Goal: Transaction & Acquisition: Purchase product/service

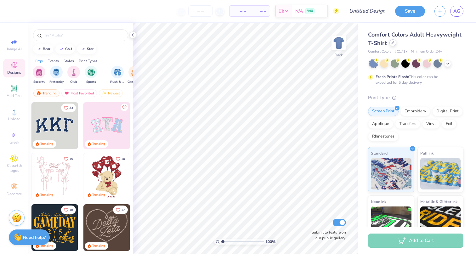
click at [394, 43] on div at bounding box center [392, 42] width 7 height 7
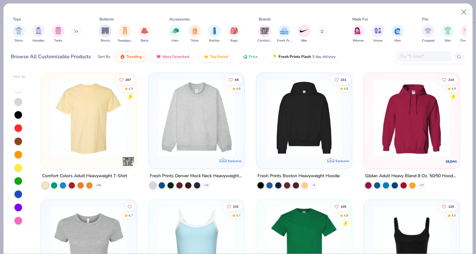
click at [183, 130] on img at bounding box center [196, 117] width 83 height 77
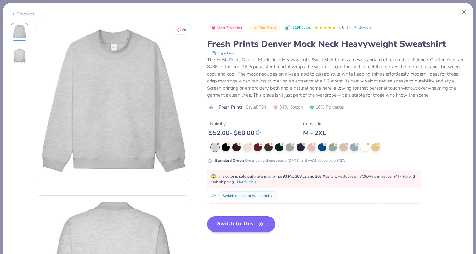
click at [246, 223] on button "Switch to This" at bounding box center [241, 224] width 68 height 16
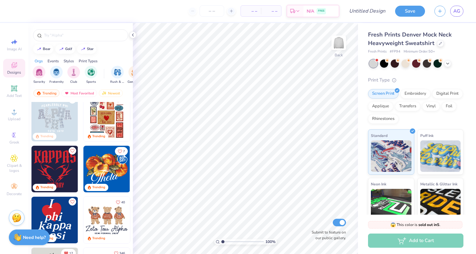
scroll to position [166, 0]
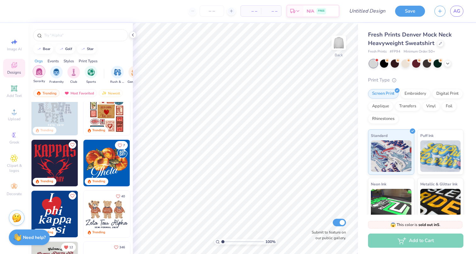
click at [43, 75] on div "filter for Sorority" at bounding box center [39, 71] width 13 height 13
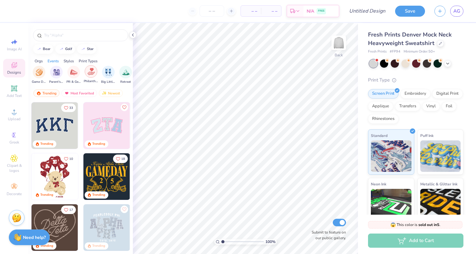
scroll to position [0, 99]
click at [73, 75] on img "filter for PR & General" at bounding box center [69, 71] width 7 height 7
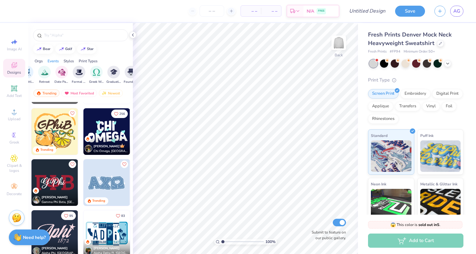
scroll to position [357, 0]
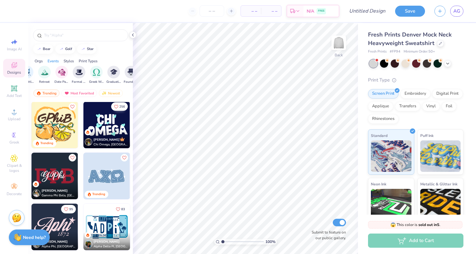
click at [116, 107] on icon "Like" at bounding box center [116, 106] width 4 height 4
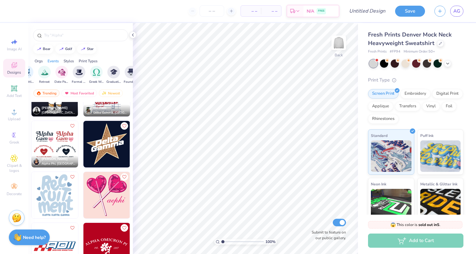
scroll to position [2429, 0]
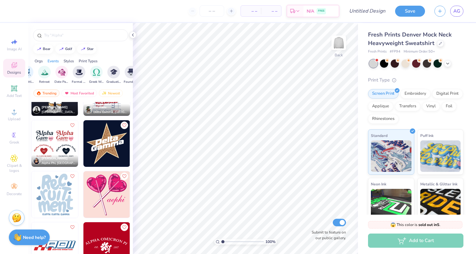
click at [63, 196] on img at bounding box center [54, 194] width 47 height 47
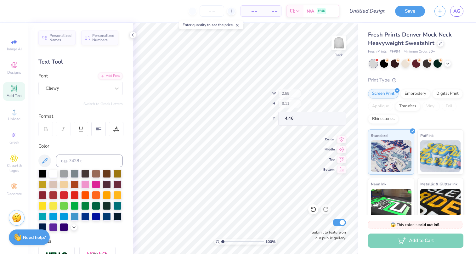
type input "2.72"
type input "4.21"
type input "3.29"
type input "2.55"
type input "3.11"
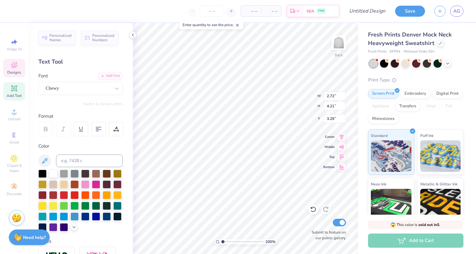
type input "4.46"
type textarea "K"
click at [386, 60] on circle at bounding box center [387, 60] width 4 height 4
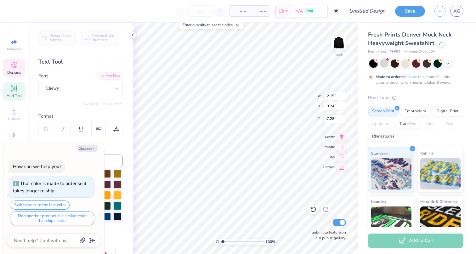
type textarea "x"
type input "2.82"
type input "4.14"
type input "3.69"
type textarea "x"
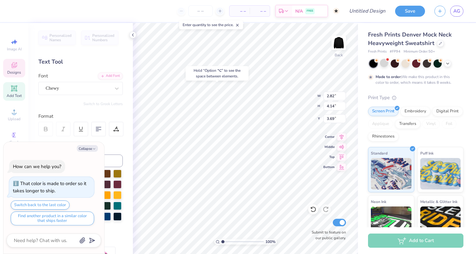
type input "1.41"
type textarea "x"
type input "2.15"
type input "3.24"
type input "7.28"
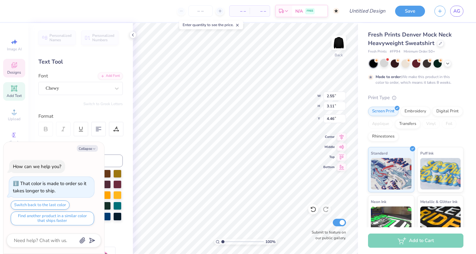
type textarea "x"
type textarea "A"
type textarea "x"
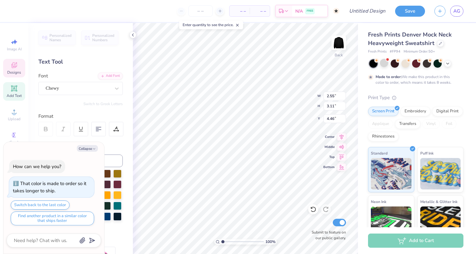
type textarea "a"
type textarea "x"
type textarea "A"
type textarea "x"
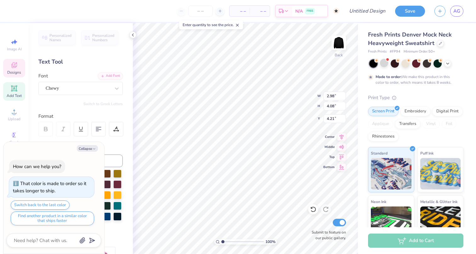
type input "2.43"
type textarea "x"
type input "2.82"
type input "4.14"
type input "1.41"
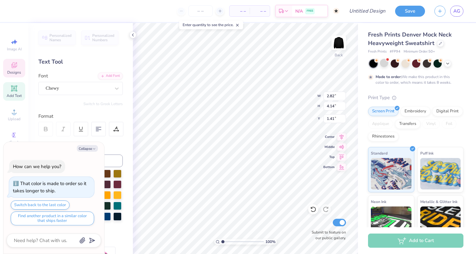
type textarea "x"
type textarea "L"
type textarea "x"
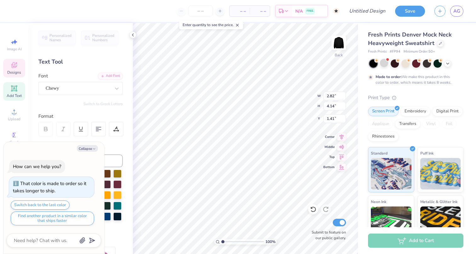
type input "2.98"
type input "4.08"
type input "2.43"
type textarea "x"
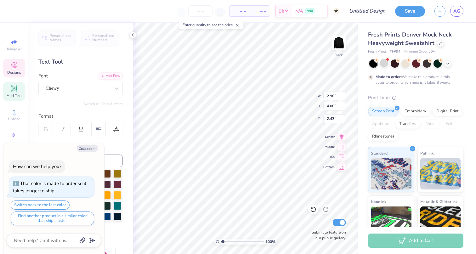
type textarea "E"
type textarea "x"
type input "2.41"
type input "3.96"
type input "1.45"
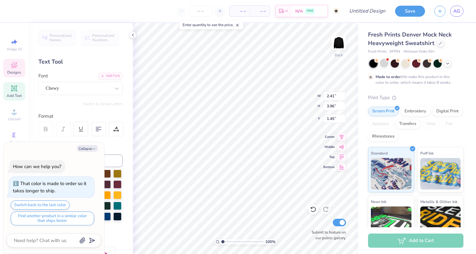
type textarea "x"
type input "2.32"
type textarea "x"
type input "2.91"
type input "4.22"
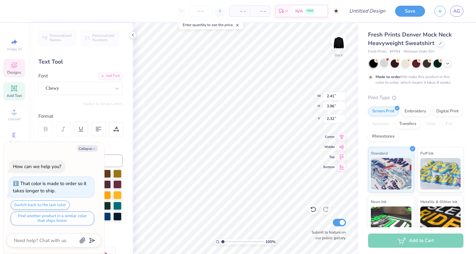
type input "2.16"
type textarea "x"
type input "0.89"
type textarea "x"
type input "2.58"
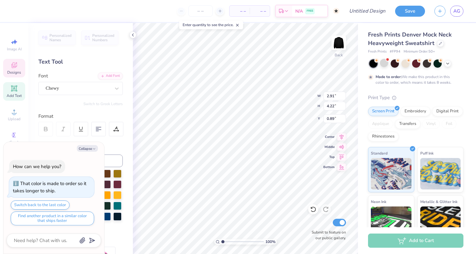
type input "3.88"
type input "1.16"
type textarea "x"
type input "1.06"
type textarea "x"
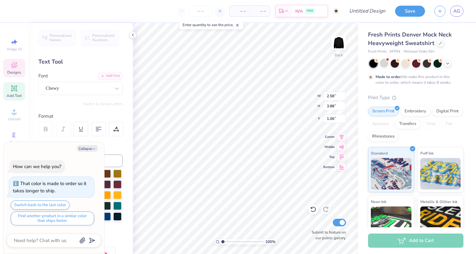
type input "2.35"
type input "3.06"
type input "7.52"
type textarea "x"
type input "2.62"
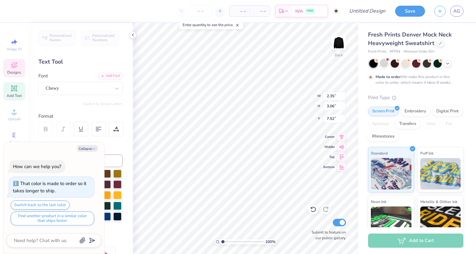
type input "3.67"
type input "3.00"
type textarea "x"
type textarea "A"
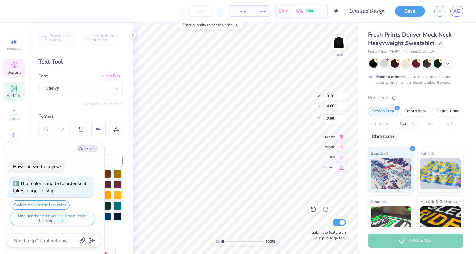
type textarea "x"
type input "1.56"
type textarea "x"
type input "1.56"
type textarea "x"
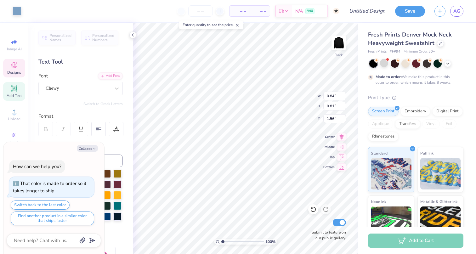
type input "0.93"
type input "0.91"
type input "6.51"
type textarea "x"
type input "5.81"
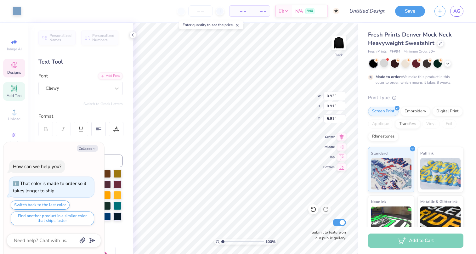
type textarea "x"
type input "2.15"
type input "3.24"
type input "7.28"
type textarea "x"
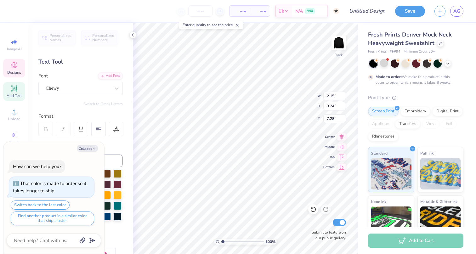
type textarea "x"
type textarea "D"
type textarea "x"
type input "2.35"
type input "3.06"
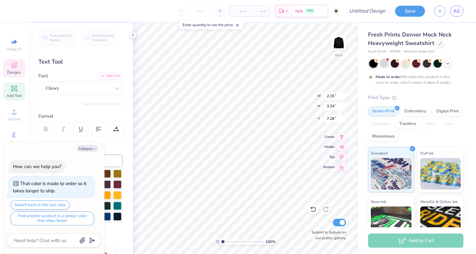
type input "7.52"
type textarea "x"
type input "2.88"
type input "4.09"
type input "6.91"
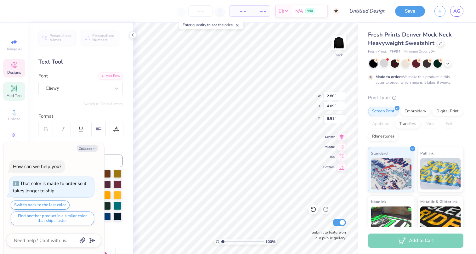
type textarea "x"
type input "1.56"
type textarea "x"
type input "2.72"
type input "4.05"
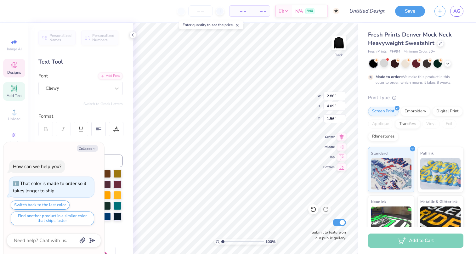
type input "1.53"
type textarea "x"
type input "0.97"
type textarea "x"
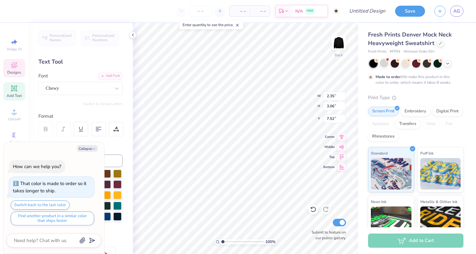
type textarea "I"
type textarea "x"
type input "0.50"
type textarea "x"
type input "0.93"
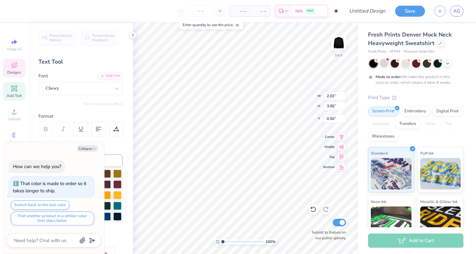
type input "0.91"
type input "5.81"
type textarea "x"
type input "15.38"
type textarea "x"
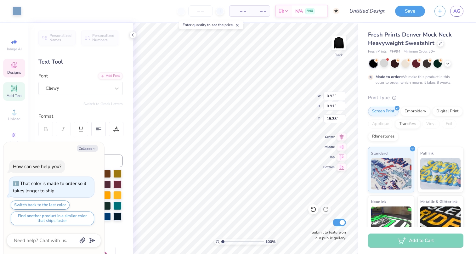
type input "1.27"
type input "1.26"
type input "9.12"
type textarea "x"
type input "15.65"
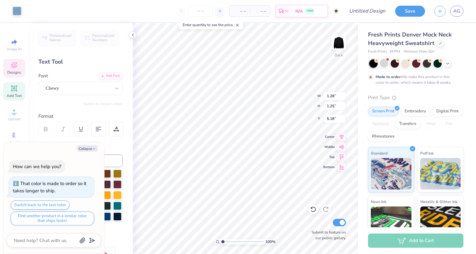
type textarea "x"
type input "17.65"
type textarea "x"
type input "0.84"
type input "0.81"
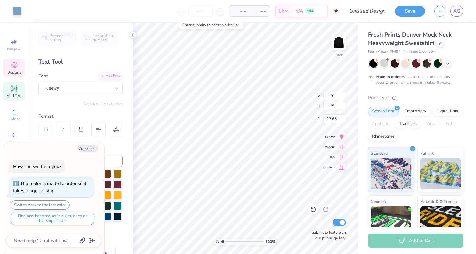
type input "1.56"
type textarea "x"
type input "15.42"
type textarea "x"
type input "2.03"
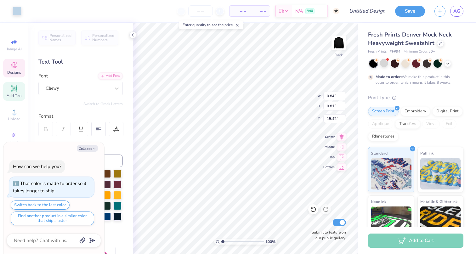
type input "3.95"
type input "1.03"
type textarea "x"
type input "0.50"
type textarea "x"
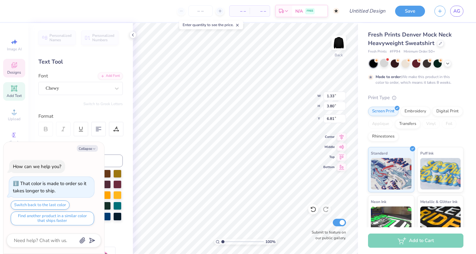
type textarea "x"
type textarea "N"
type textarea "x"
type input "0.50"
type textarea "x"
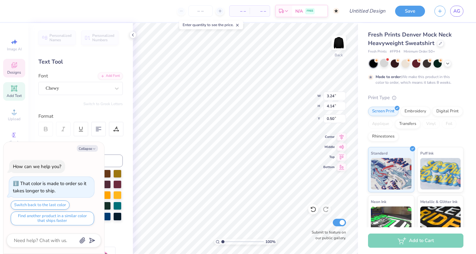
type input "2.48"
type input "3.92"
type input "6.63"
type textarea "x"
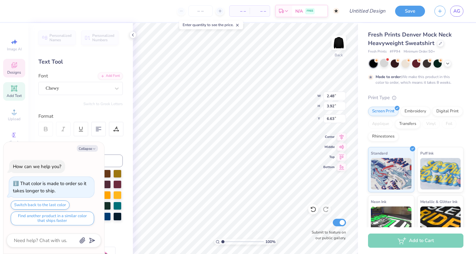
type textarea "G"
type textarea "x"
type input "4.39"
type textarea "x"
type input "12.76"
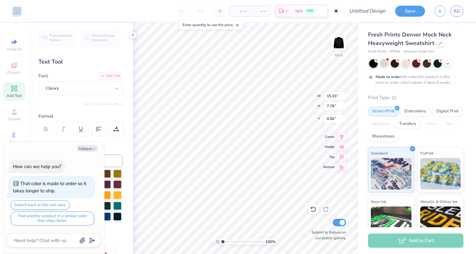
type input "6.48"
type input "1.89"
type textarea "x"
type input "1.81"
type textarea "x"
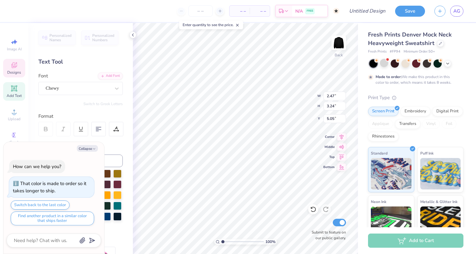
type input "2.28"
type textarea "x"
type input "11.02"
type textarea "x"
type input "2.47"
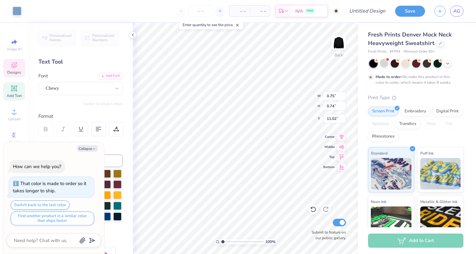
type input "3.24"
type input "2.28"
type textarea "x"
type input "1.28"
type input "1.25"
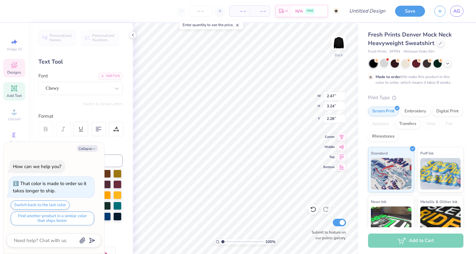
type input "17.65"
type textarea "x"
type input "12.68"
type textarea "x"
type input "2.47"
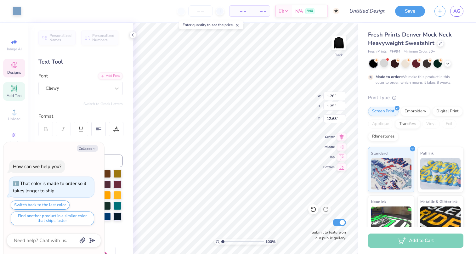
type input "3.24"
type input "2.28"
type textarea "x"
type input "2.26"
type textarea "x"
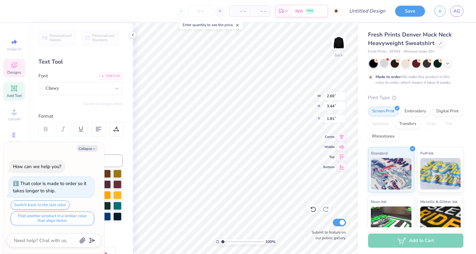
type input "1.68"
type input "3.28"
type textarea "x"
type textarea "W"
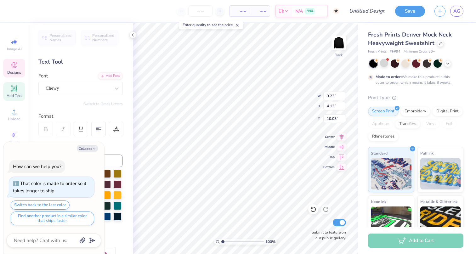
type textarea "x"
type input "6.57"
type textarea "x"
type input "2.47"
type input "3.07"
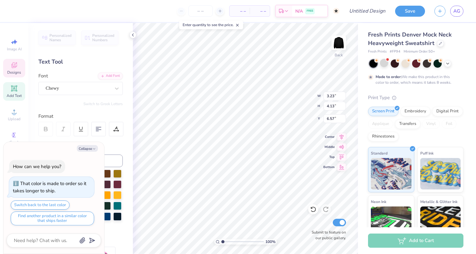
type input "10.59"
type textarea "x"
click at [131, 36] on icon at bounding box center [132, 34] width 5 height 5
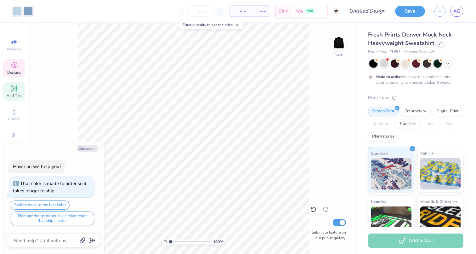
click at [15, 67] on icon at bounding box center [14, 66] width 5 height 4
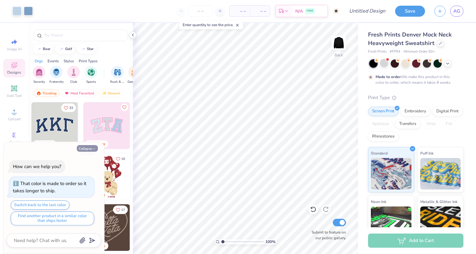
click at [90, 148] on button "Collapse" at bounding box center [87, 148] width 21 height 7
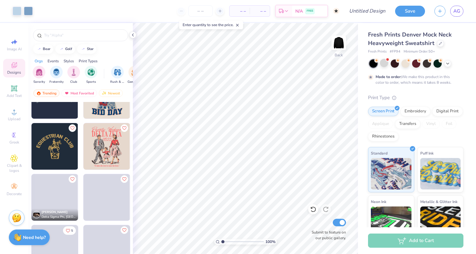
scroll to position [2996, 0]
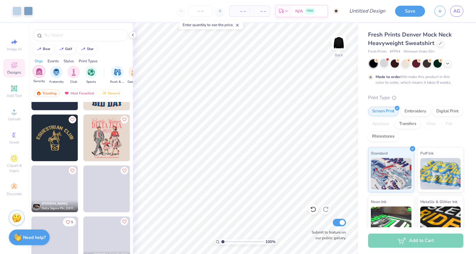
click at [37, 70] on img "filter for Sorority" at bounding box center [39, 71] width 7 height 7
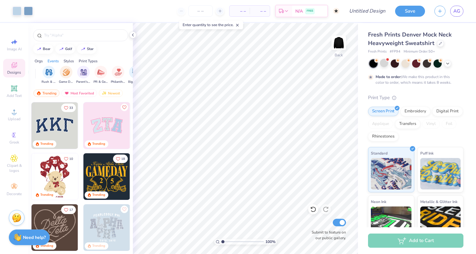
scroll to position [0, 73]
click at [95, 72] on img "filter for PR & General" at bounding box center [96, 71] width 7 height 7
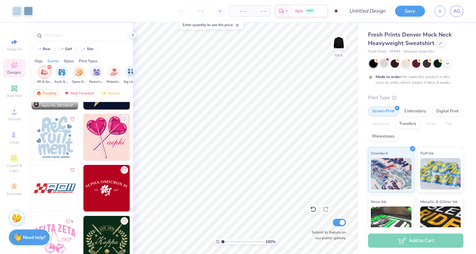
scroll to position [2484, 0]
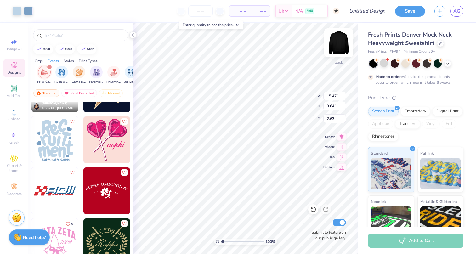
click at [335, 43] on img at bounding box center [338, 42] width 25 height 25
click at [338, 44] on img at bounding box center [338, 42] width 25 height 25
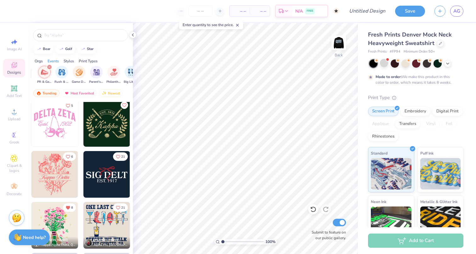
scroll to position [2611, 0]
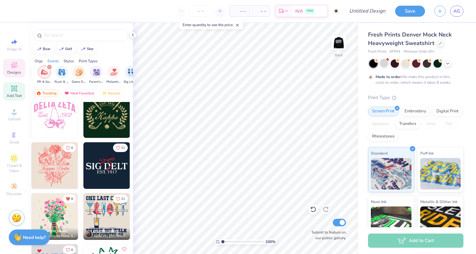
click at [13, 87] on icon at bounding box center [14, 88] width 5 height 5
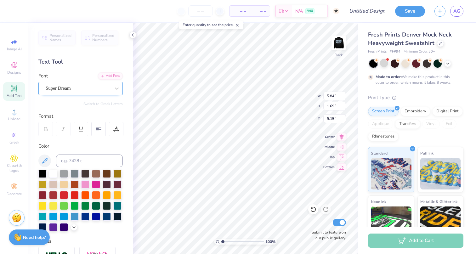
click at [81, 84] on div at bounding box center [78, 88] width 65 height 8
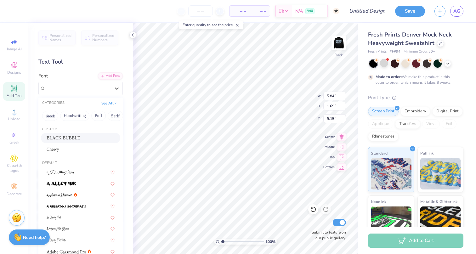
click at [75, 138] on span "BLACK BUBBLE" at bounding box center [63, 138] width 33 height 7
click at [108, 90] on div "BLACK BUBBLE" at bounding box center [78, 88] width 66 height 10
click at [47, 115] on button "Greek" at bounding box center [50, 116] width 16 height 10
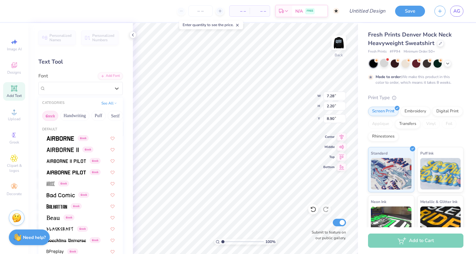
scroll to position [0, 0]
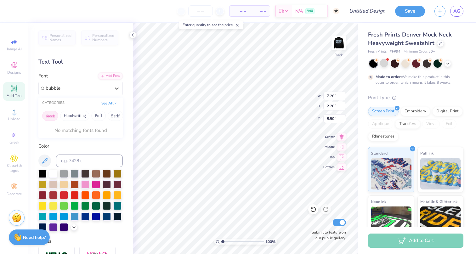
click at [54, 116] on button "Greek" at bounding box center [50, 116] width 16 height 10
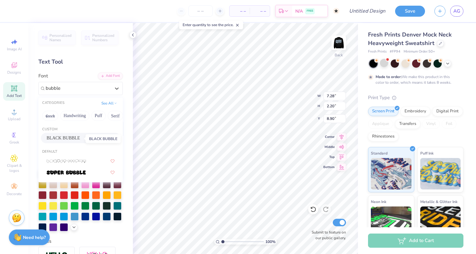
click at [76, 139] on span "BLACK BUBBLE" at bounding box center [63, 138] width 33 height 7
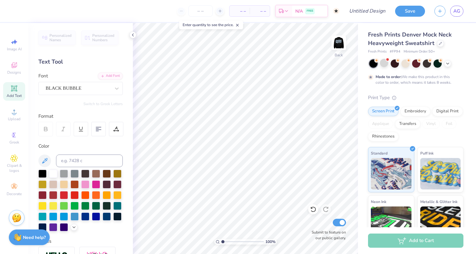
click at [18, 88] on icon at bounding box center [14, 89] width 8 height 8
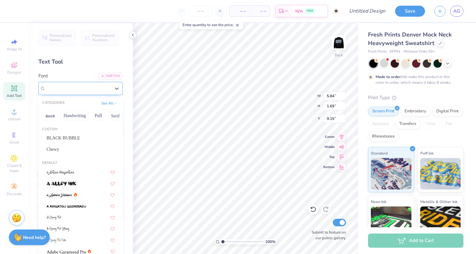
click at [108, 89] on div "Super Dream" at bounding box center [78, 88] width 66 height 10
click at [74, 136] on span "BLACK BUBBLE" at bounding box center [63, 138] width 33 height 7
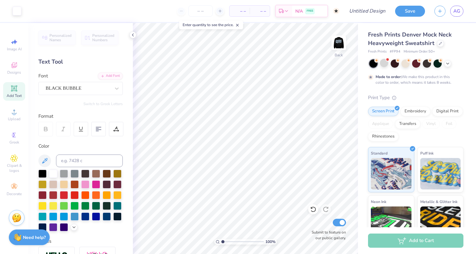
click at [53, 42] on span "Personalized Names" at bounding box center [60, 37] width 22 height 9
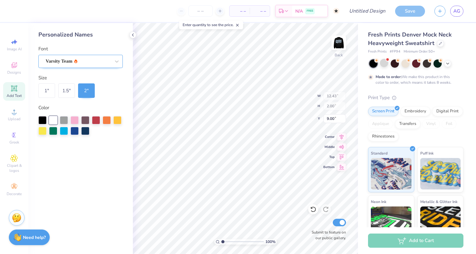
click at [66, 58] on span "Varsity Team" at bounding box center [59, 61] width 27 height 7
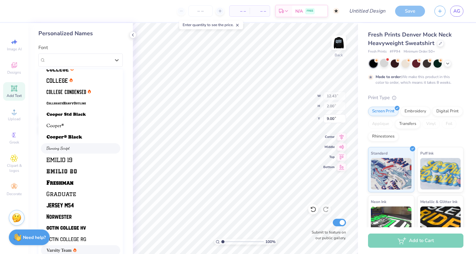
scroll to position [53, 0]
click at [76, 113] on img at bounding box center [66, 114] width 39 height 4
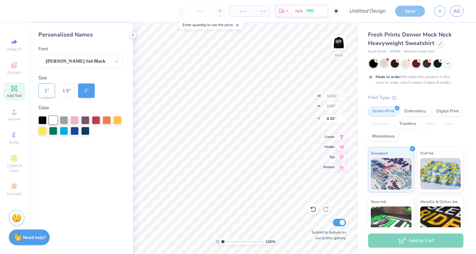
click at [48, 97] on div "1 "" at bounding box center [46, 90] width 17 height 14
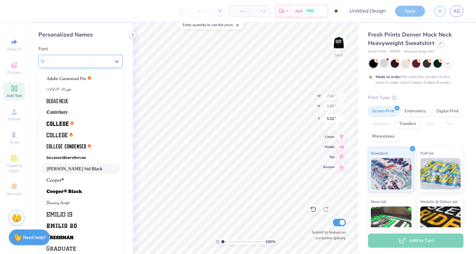
click at [110, 63] on div "[PERSON_NAME] Std Black" at bounding box center [78, 61] width 66 height 10
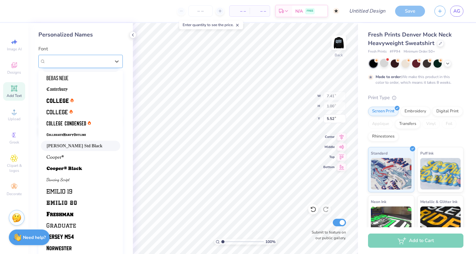
click at [103, 57] on div at bounding box center [78, 61] width 65 height 8
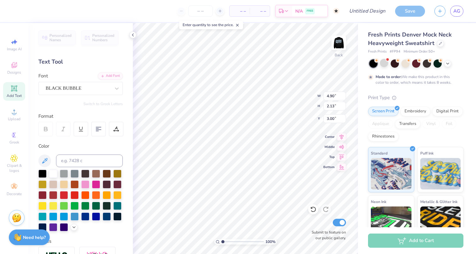
click at [112, 95] on div "Personalized Names Personalized Numbers Text Tool Add Font Font BLACK BUBBLE Sw…" at bounding box center [80, 138] width 104 height 231
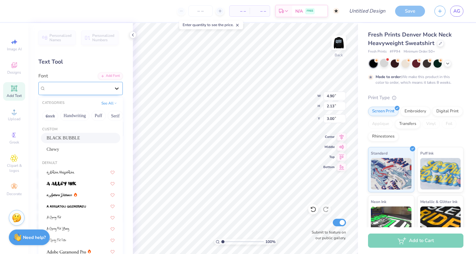
click at [112, 93] on div at bounding box center [116, 88] width 11 height 11
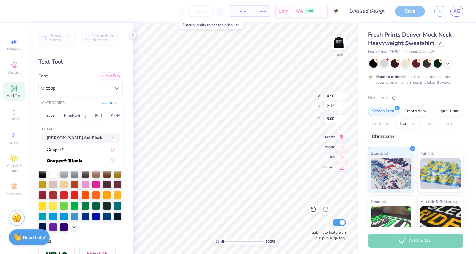
click at [95, 137] on div "[PERSON_NAME] Std Black" at bounding box center [81, 138] width 68 height 7
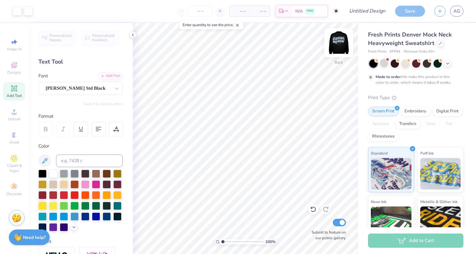
click at [340, 45] on img at bounding box center [338, 42] width 25 height 25
click at [437, 43] on div at bounding box center [440, 42] width 7 height 7
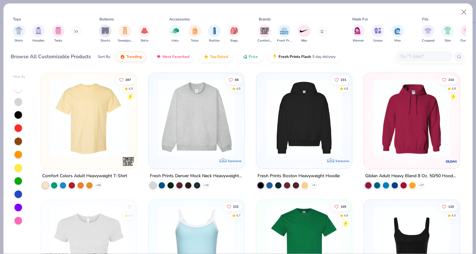
click at [76, 32] on icon at bounding box center [75, 32] width 1 height 2
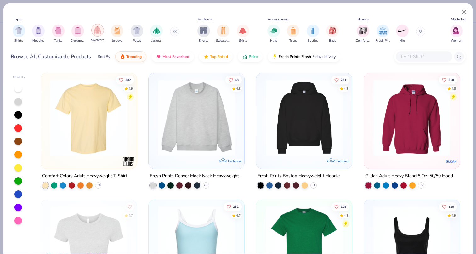
click at [100, 32] on img "filter for Sweaters" at bounding box center [97, 29] width 7 height 7
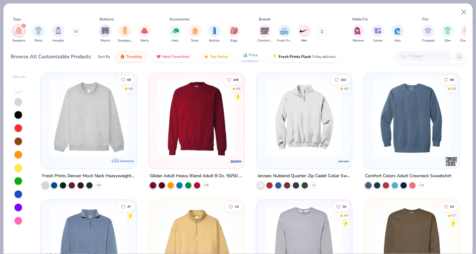
click at [253, 55] on span "Price" at bounding box center [253, 55] width 9 height 5
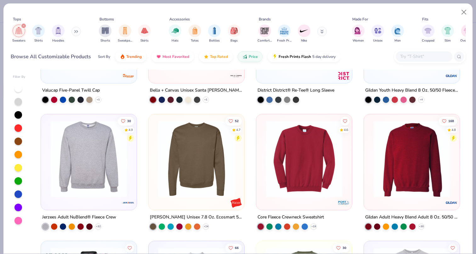
scroll to position [92, 0]
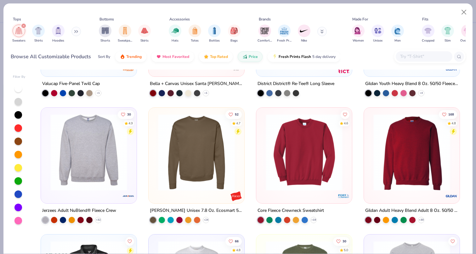
click at [91, 157] on img at bounding box center [88, 152] width 83 height 77
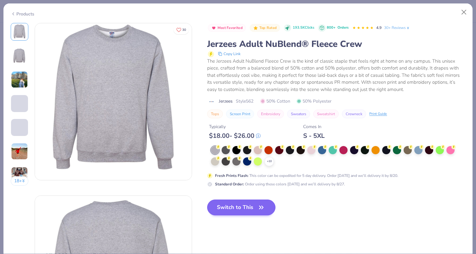
click at [239, 211] on button "Switch to This" at bounding box center [241, 208] width 68 height 16
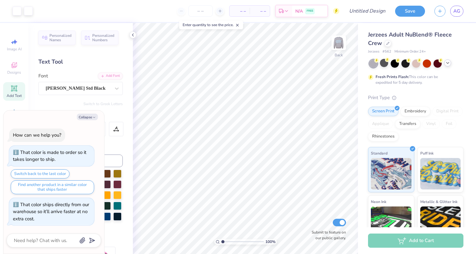
click at [447, 65] on icon at bounding box center [447, 62] width 5 height 5
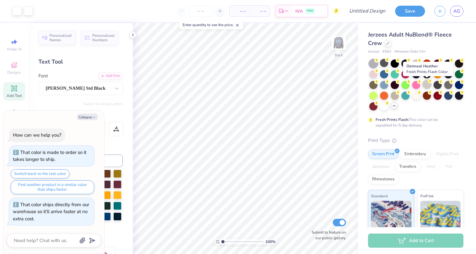
click at [429, 84] on div at bounding box center [427, 84] width 8 height 8
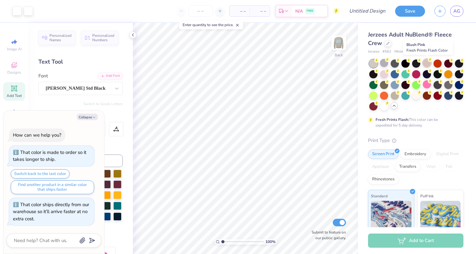
click at [429, 64] on div at bounding box center [427, 63] width 8 height 8
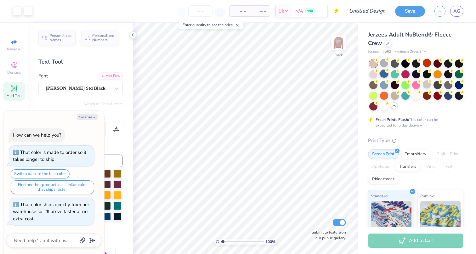
click at [382, 76] on div at bounding box center [384, 74] width 8 height 8
click at [337, 40] on img at bounding box center [338, 42] width 25 height 25
click at [446, 95] on div at bounding box center [448, 95] width 8 height 8
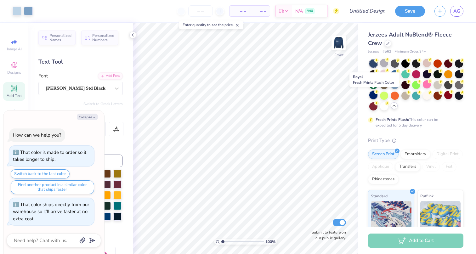
click at [375, 95] on div at bounding box center [373, 95] width 8 height 8
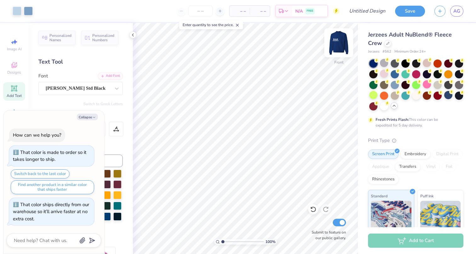
click at [339, 44] on img at bounding box center [338, 42] width 25 height 25
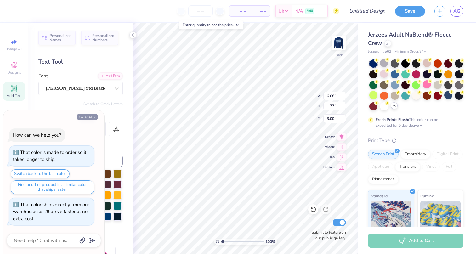
click at [94, 118] on icon "button" at bounding box center [94, 117] width 4 height 4
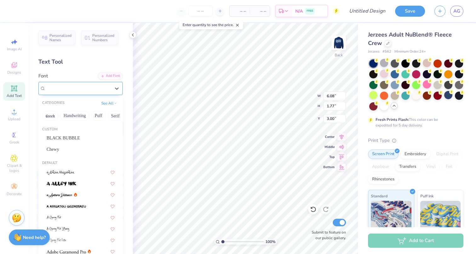
click at [108, 89] on div "[PERSON_NAME] Std Black" at bounding box center [78, 88] width 66 height 10
click at [47, 115] on button "Greek" at bounding box center [50, 116] width 16 height 10
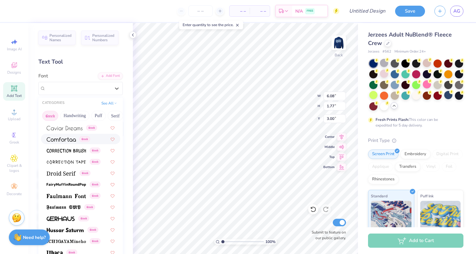
scroll to position [147, 0]
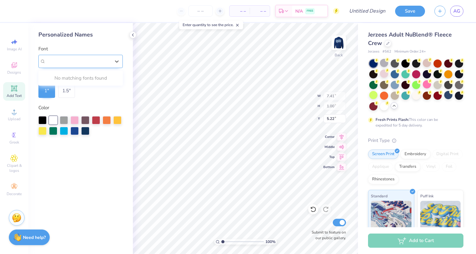
click at [99, 67] on div "[PERSON_NAME] Std Black" at bounding box center [80, 61] width 84 height 13
click at [118, 59] on icon at bounding box center [117, 61] width 6 height 6
click at [98, 32] on div "Personalized Names" at bounding box center [80, 35] width 84 height 8
click at [100, 60] on div "[PERSON_NAME] Std Black" at bounding box center [78, 61] width 66 height 10
click at [108, 60] on div "[PERSON_NAME] Std Black" at bounding box center [78, 61] width 65 height 7
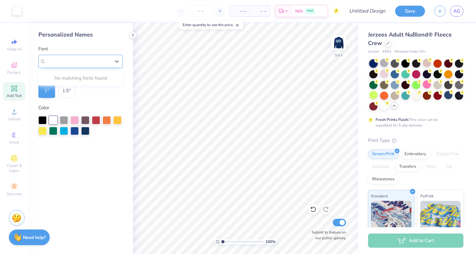
click at [104, 57] on div at bounding box center [78, 61] width 65 height 8
click at [115, 60] on icon at bounding box center [117, 61] width 6 height 6
click at [133, 37] on icon at bounding box center [132, 34] width 5 height 5
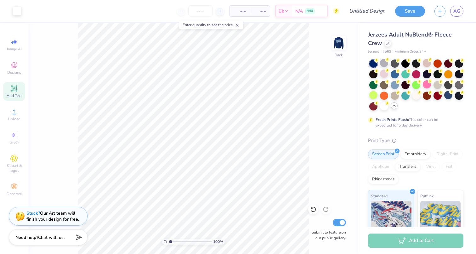
click at [13, 93] on div "Add Text" at bounding box center [14, 91] width 22 height 19
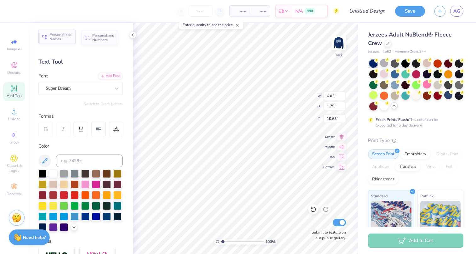
click at [60, 37] on span "Personalized Names" at bounding box center [60, 36] width 22 height 9
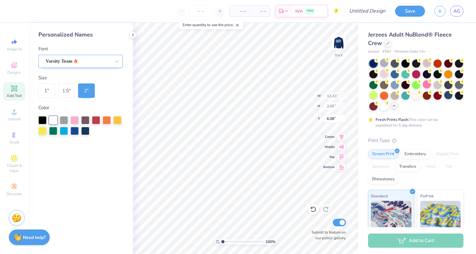
click at [67, 59] on span "Varsity Team" at bounding box center [59, 61] width 27 height 7
click at [85, 48] on div "Font 0 results available. Use Up and Down to choose options, press Enter to sel…" at bounding box center [80, 56] width 84 height 23
click at [48, 93] on div "1 "" at bounding box center [46, 90] width 17 height 14
click at [119, 62] on icon at bounding box center [117, 61] width 6 height 6
click at [118, 62] on icon at bounding box center [117, 61] width 6 height 6
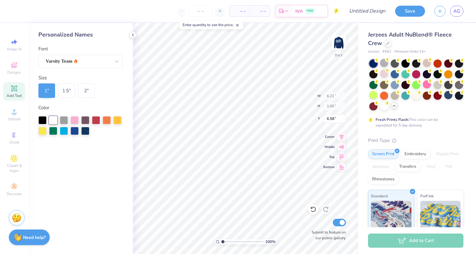
click at [123, 139] on div "Personalized Names Font Varsity Team Size 1 " 1.5 " 2 " Color" at bounding box center [80, 138] width 104 height 231
click at [379, 12] on input "Design Title" at bounding box center [374, 11] width 31 height 13
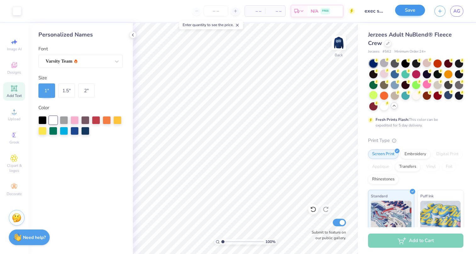
click at [411, 10] on button "Save" at bounding box center [410, 10] width 30 height 11
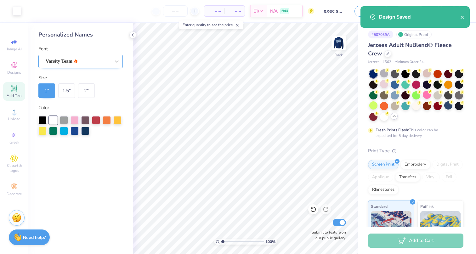
click at [104, 59] on body "Art colors – – Per Item – – Total Est. Delivery N/A FREE Design Title exec swea…" at bounding box center [238, 127] width 476 height 254
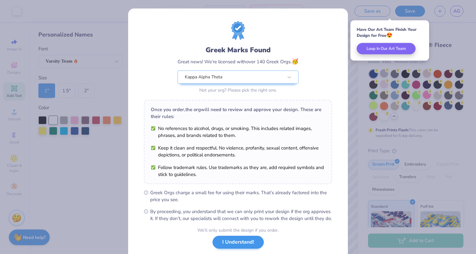
click at [236, 246] on button "I Understand!" at bounding box center [237, 242] width 51 height 13
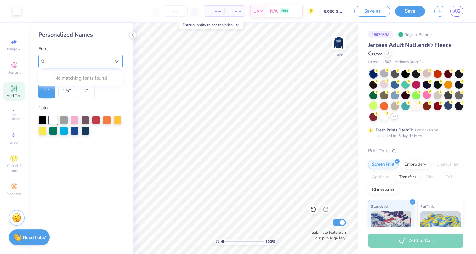
click at [102, 62] on div "Varsity Team" at bounding box center [78, 61] width 65 height 7
click at [124, 93] on div "Personalized Names Font Varsity Team Size 1 " 1.5 " 2 " Color" at bounding box center [80, 138] width 104 height 231
click at [120, 61] on icon at bounding box center [117, 61] width 6 height 6
click at [131, 95] on div "Personalized Names Font Varsity Team Size 1 " 1.5 " 2 " Color" at bounding box center [80, 138] width 104 height 231
click at [132, 36] on icon at bounding box center [132, 34] width 5 height 5
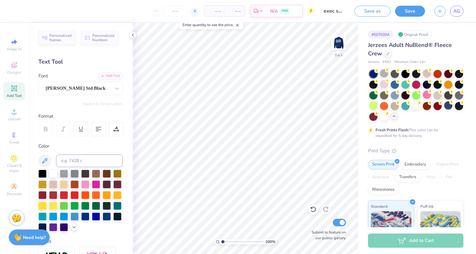
click at [193, 12] on icon at bounding box center [195, 11] width 4 height 4
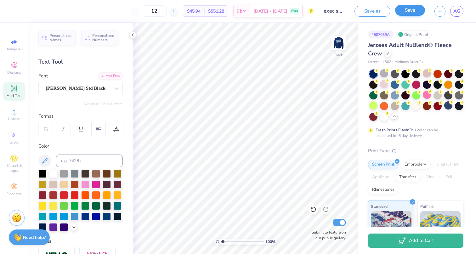
click at [414, 14] on button "Save" at bounding box center [410, 10] width 30 height 11
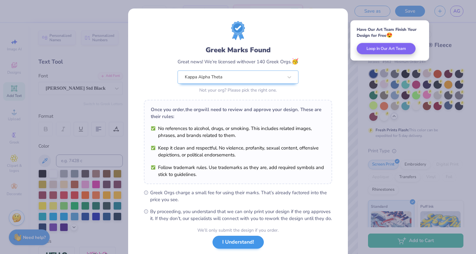
click at [247, 248] on button "I Understand!" at bounding box center [237, 242] width 51 height 13
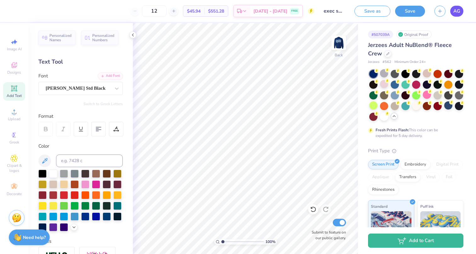
click at [457, 14] on span "AG" at bounding box center [456, 11] width 7 height 7
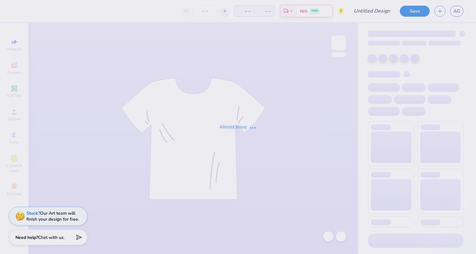
type input "12"
type input "exec sweatshirt 2"
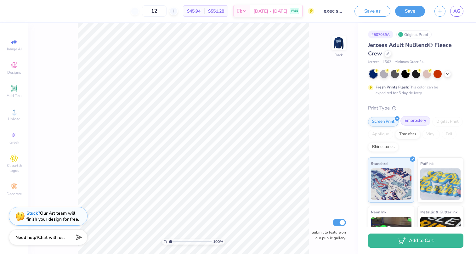
click at [419, 122] on div "Embroidery" at bounding box center [415, 120] width 30 height 9
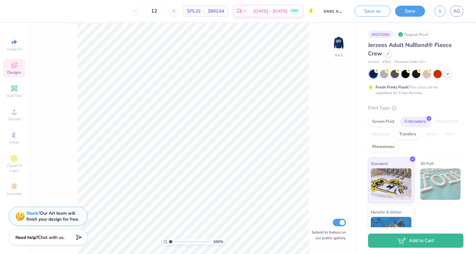
click at [12, 66] on icon at bounding box center [14, 65] width 6 height 6
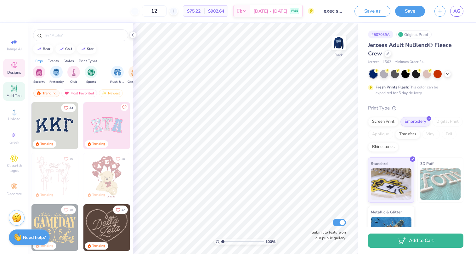
click at [14, 96] on span "Add Text" at bounding box center [14, 95] width 15 height 5
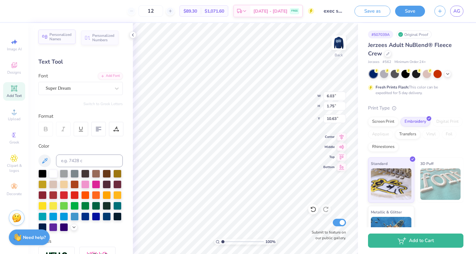
click at [59, 42] on div "Personalized Names" at bounding box center [56, 37] width 37 height 14
type input "12.43"
type input "2.00"
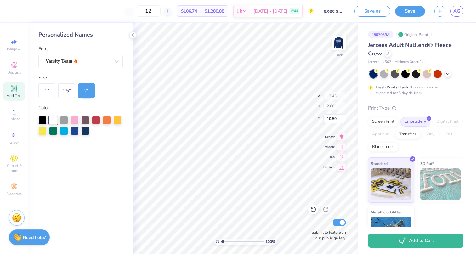
type input "3.00"
type input "6.03"
type input "1.75"
type input "10.63"
click at [108, 61] on div "Varsity Team" at bounding box center [78, 61] width 66 height 10
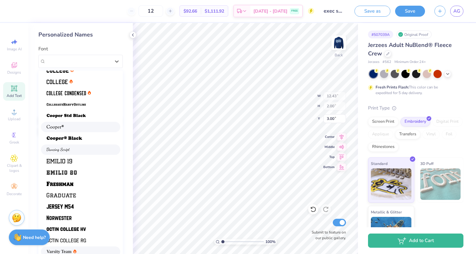
scroll to position [53, 0]
click at [77, 115] on img at bounding box center [66, 116] width 39 height 4
type input "11.12"
type input "1.50"
type input "3.25"
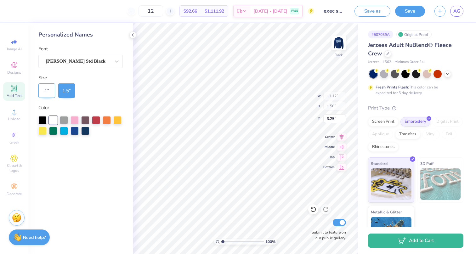
click at [50, 83] on div "1 "" at bounding box center [46, 90] width 17 height 14
type input "7.41"
type input "1.00"
click at [389, 121] on div "Screen Print" at bounding box center [383, 120] width 31 height 9
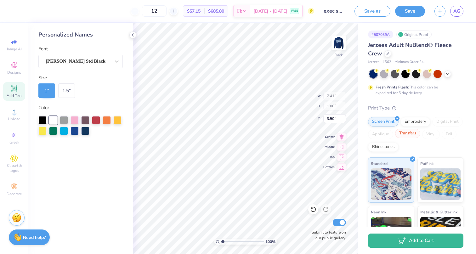
click at [408, 134] on div "Transfers" at bounding box center [407, 133] width 25 height 9
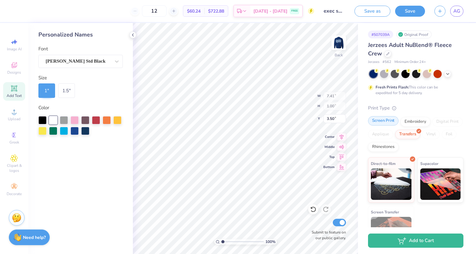
click at [389, 124] on div "Screen Print" at bounding box center [383, 120] width 31 height 9
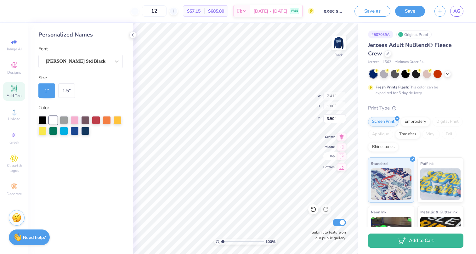
type input "5.60"
click at [17, 91] on icon at bounding box center [14, 89] width 8 height 8
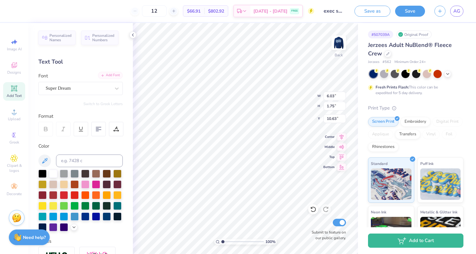
click at [112, 76] on div "Add Font" at bounding box center [110, 75] width 25 height 7
click at [98, 84] on div at bounding box center [78, 88] width 65 height 8
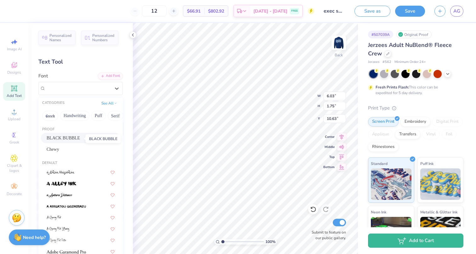
click at [79, 137] on span "BLACK BUBBLE" at bounding box center [63, 138] width 33 height 7
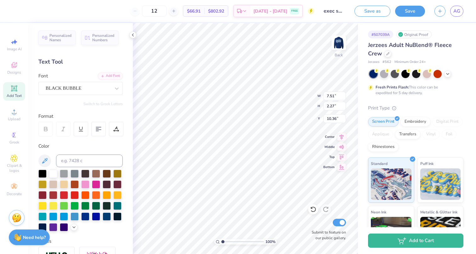
type input "7.51"
type input "2.27"
type input "10.36"
type textarea "T"
type textarea "KAO"
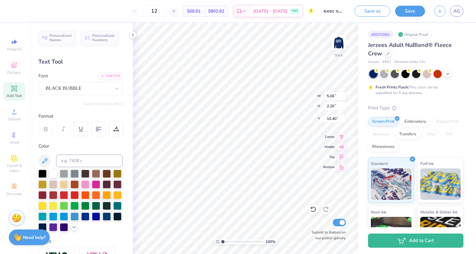
type input "3.00"
click at [15, 95] on span "Add Text" at bounding box center [14, 95] width 15 height 5
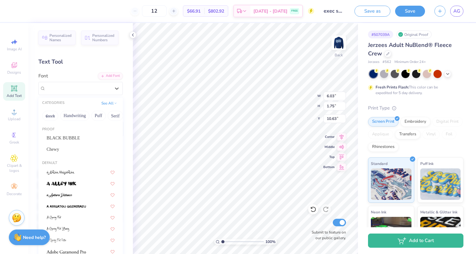
drag, startPoint x: 119, startPoint y: 90, endPoint x: 117, endPoint y: 111, distance: 20.5
click at [119, 90] on icon at bounding box center [117, 88] width 6 height 6
click at [99, 140] on div "BLACK BUBBLE" at bounding box center [81, 138] width 68 height 7
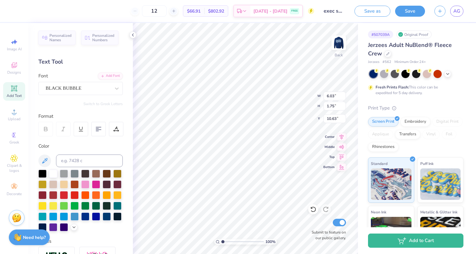
type input "7.51"
type input "2.27"
type input "10.36"
type textarea "T"
type textarea "K"
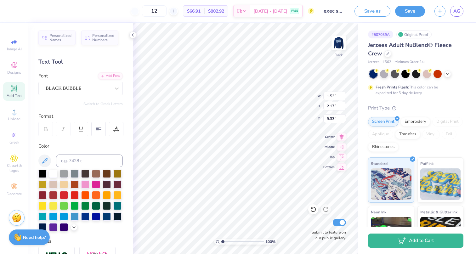
type input "9.33"
type textarea "A"
type textarea "o"
type textarea "O"
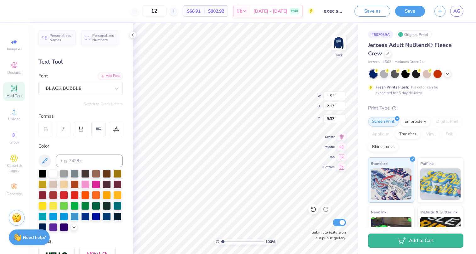
type input "3.43"
type input "2.01"
type input "3.51"
type input "1.55"
type input "1.84"
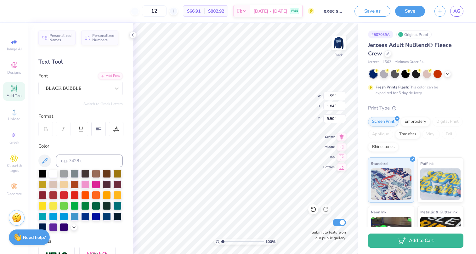
type input "3.51"
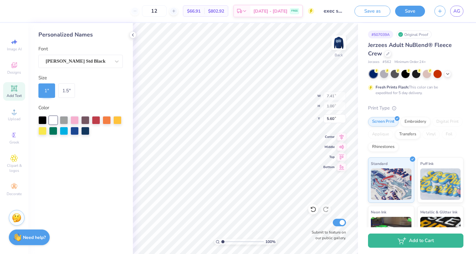
type input "6.22"
type input "1.55"
type input "1.84"
type input "3.51"
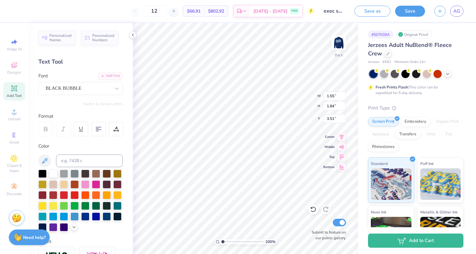
type input "1.74"
type input "2.05"
type input "7.41"
type input "1.00"
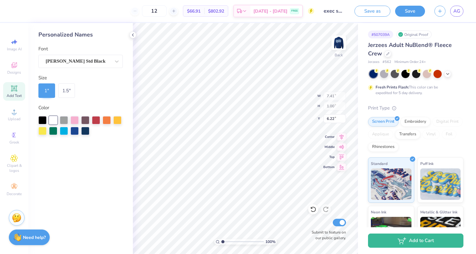
type input "6.00"
type input "3.47"
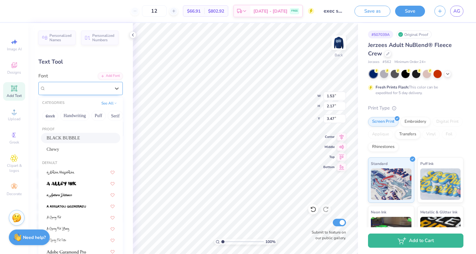
click at [103, 86] on div "BLACK BUBBLE" at bounding box center [78, 88] width 66 height 10
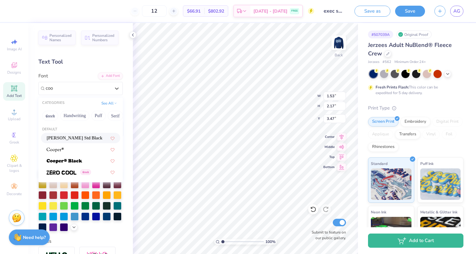
click at [90, 137] on div "[PERSON_NAME] Std Black" at bounding box center [81, 138] width 68 height 7
type input "coo"
type input "2.13"
type input "1.80"
type input "3.66"
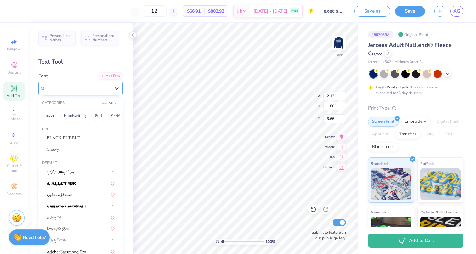
click at [111, 88] on div at bounding box center [116, 88] width 11 height 11
click at [90, 140] on div "BLACK BUBBLE" at bounding box center [81, 138] width 68 height 7
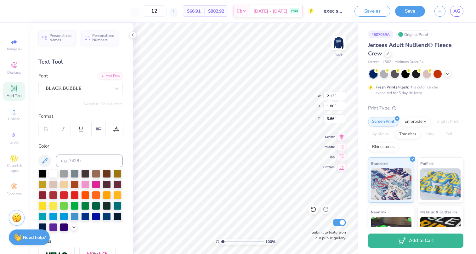
type input "1.53"
type input "2.17"
type input "3.47"
click at [333, 49] on img at bounding box center [338, 42] width 25 height 25
click at [19, 10] on div at bounding box center [17, 10] width 9 height 9
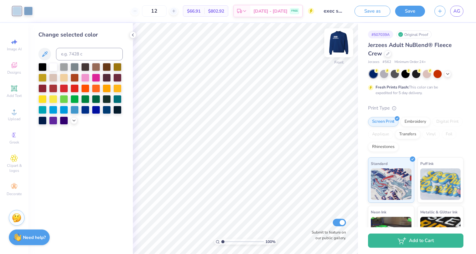
click at [337, 41] on img at bounding box center [338, 42] width 25 height 25
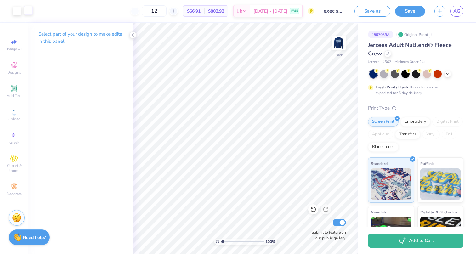
click at [30, 10] on div at bounding box center [28, 10] width 9 height 9
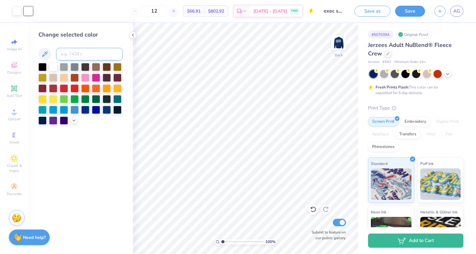
click at [80, 58] on input at bounding box center [89, 54] width 67 height 13
type input "544"
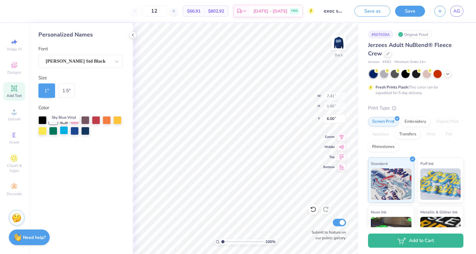
click at [65, 129] on div at bounding box center [64, 130] width 8 height 8
click at [56, 120] on div at bounding box center [53, 119] width 8 height 8
click at [177, 12] on div at bounding box center [173, 11] width 8 height 8
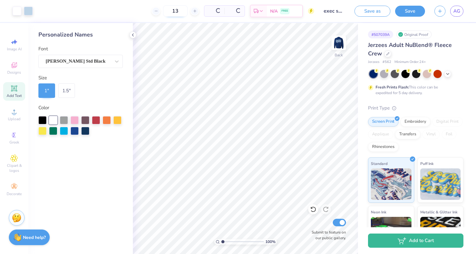
click at [164, 10] on input "13" at bounding box center [175, 10] width 25 height 11
drag, startPoint x: 170, startPoint y: 12, endPoint x: 142, endPoint y: 12, distance: 28.0
click at [142, 12] on div "13" at bounding box center [154, 10] width 47 height 11
type input "24"
click at [417, 8] on button "Save" at bounding box center [410, 10] width 30 height 11
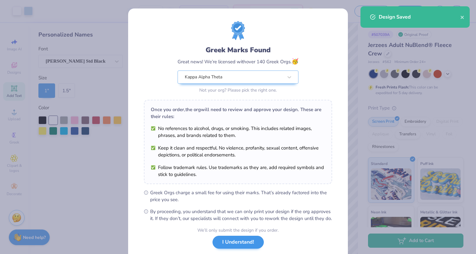
click at [255, 249] on button "I Understand!" at bounding box center [237, 242] width 51 height 13
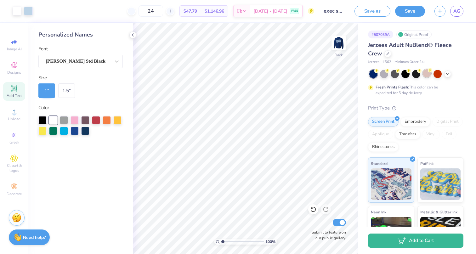
click at [426, 76] on div at bounding box center [427, 73] width 8 height 8
click at [337, 45] on img at bounding box center [338, 42] width 25 height 25
click at [17, 11] on div at bounding box center [17, 10] width 9 height 9
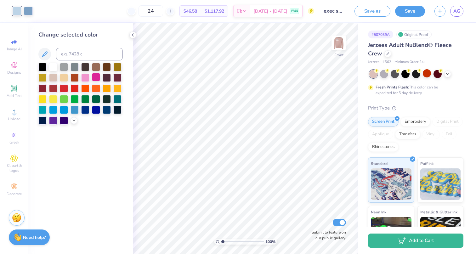
click at [95, 79] on div at bounding box center [96, 77] width 8 height 8
click at [88, 78] on div at bounding box center [85, 77] width 8 height 8
click at [74, 122] on icon at bounding box center [73, 119] width 5 height 5
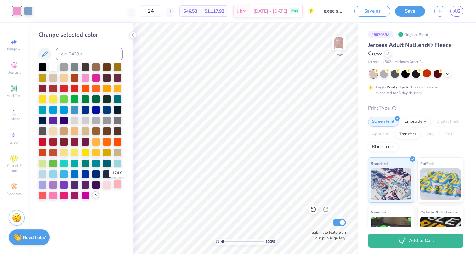
click at [119, 187] on div at bounding box center [117, 184] width 8 height 8
click at [37, 194] on div "Change selected color" at bounding box center [80, 138] width 104 height 231
click at [42, 197] on div at bounding box center [42, 195] width 8 height 8
click at [56, 198] on div at bounding box center [53, 195] width 8 height 8
click at [64, 199] on div at bounding box center [64, 195] width 8 height 8
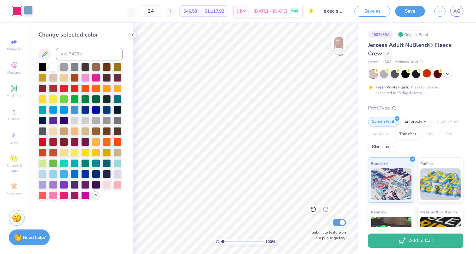
click at [29, 12] on div at bounding box center [28, 10] width 9 height 9
click at [107, 184] on div at bounding box center [107, 184] width 8 height 8
click at [119, 187] on div at bounding box center [117, 184] width 8 height 8
click at [108, 186] on div at bounding box center [107, 184] width 8 height 8
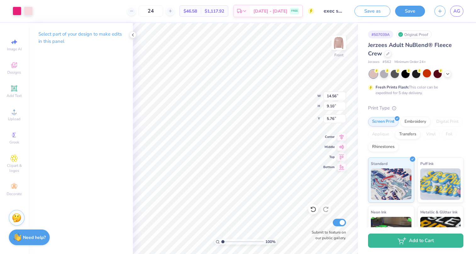
type input "5.44"
click at [17, 12] on div at bounding box center [17, 10] width 9 height 9
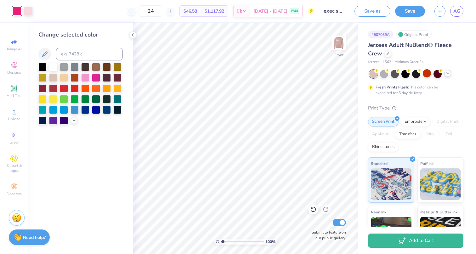
click at [449, 73] on icon at bounding box center [447, 73] width 5 height 5
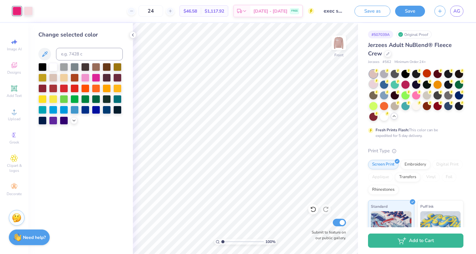
click at [374, 86] on div at bounding box center [373, 84] width 8 height 8
click at [30, 11] on div at bounding box center [28, 10] width 9 height 9
click at [72, 122] on icon at bounding box center [73, 119] width 5 height 5
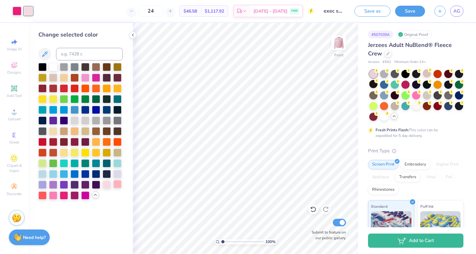
click at [116, 187] on div at bounding box center [117, 184] width 8 height 8
click at [55, 197] on div at bounding box center [53, 195] width 8 height 8
click at [340, 48] on img at bounding box center [338, 42] width 25 height 25
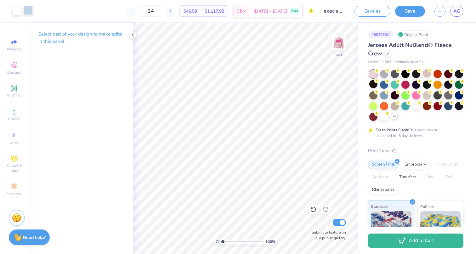
click at [28, 7] on div at bounding box center [28, 10] width 9 height 9
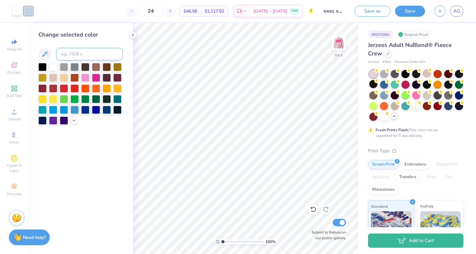
click at [73, 54] on input at bounding box center [89, 54] width 67 height 13
type input "211"
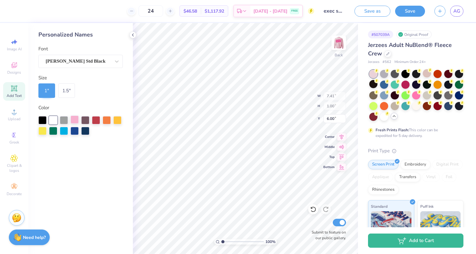
click at [74, 120] on div at bounding box center [74, 119] width 8 height 8
click at [52, 119] on div at bounding box center [53, 119] width 8 height 8
click at [41, 119] on div at bounding box center [42, 119] width 8 height 8
click at [55, 121] on div at bounding box center [53, 119] width 8 height 8
click at [408, 15] on button "Save" at bounding box center [410, 10] width 30 height 11
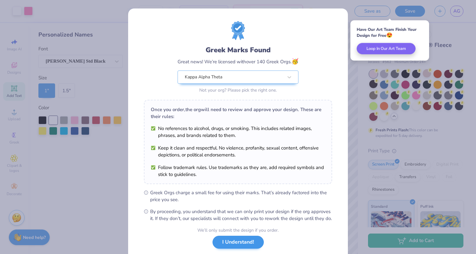
click at [228, 248] on button "I Understand!" at bounding box center [237, 242] width 51 height 13
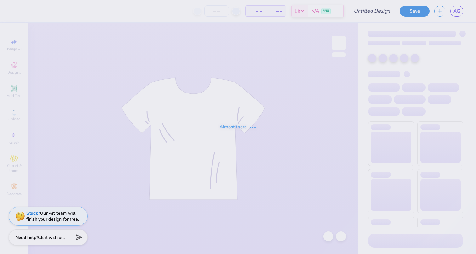
type input "sweat set shorts fall 25"
type input "24"
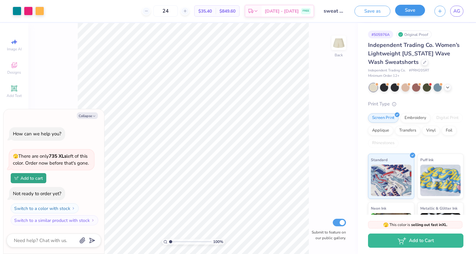
click at [419, 9] on button "Save" at bounding box center [410, 10] width 30 height 11
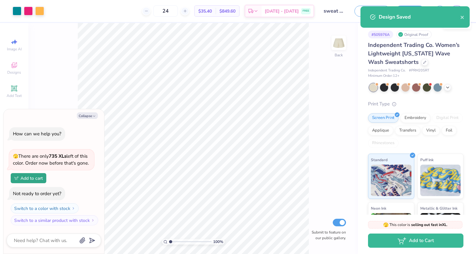
click at [456, 10] on div "Design Saved" at bounding box center [414, 16] width 109 height 21
click at [462, 15] on icon "close" at bounding box center [462, 17] width 4 height 5
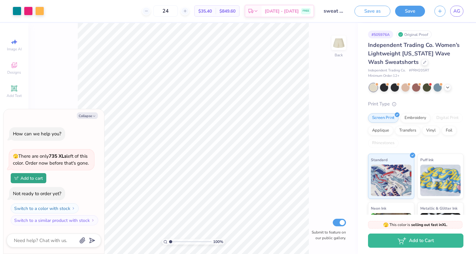
click at [455, 7] on div "Design Saved" at bounding box center [415, 19] width 112 height 29
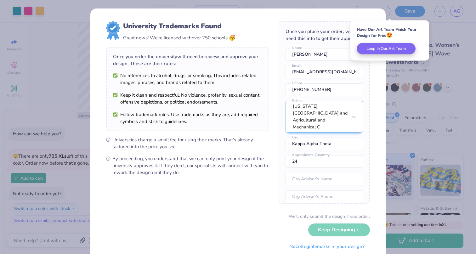
click at [425, 22] on div "Have Our Art Team Finish Your Design for Free 😍 Loop In Our Art Team" at bounding box center [389, 40] width 79 height 40
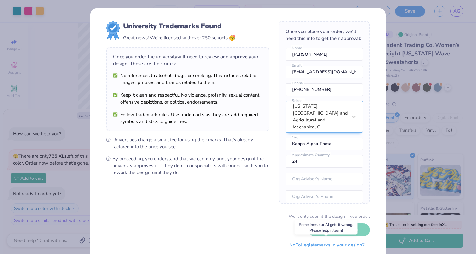
click at [334, 245] on button "No Collegiate marks in your design?" at bounding box center [327, 245] width 86 height 13
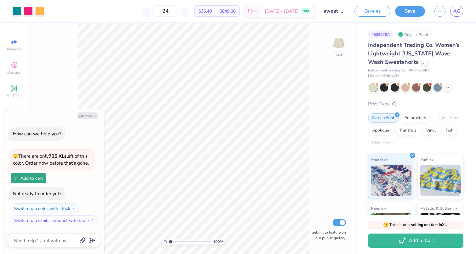
type textarea "x"
click at [459, 10] on span "AG" at bounding box center [456, 11] width 7 height 7
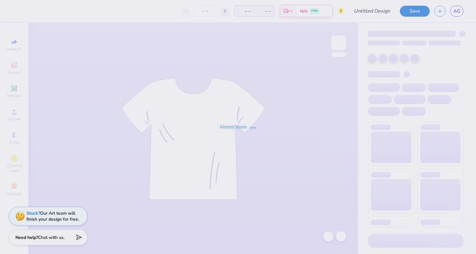
type input "exec sweatshirt 2"
type input "24"
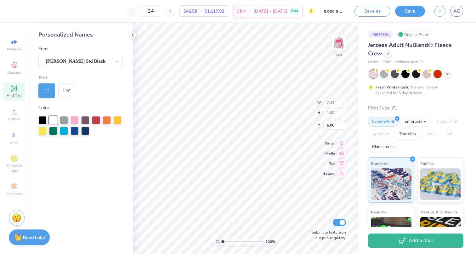
type input "6.05"
type input "3.61"
click at [341, 44] on img at bounding box center [338, 42] width 25 height 25
click at [447, 74] on icon at bounding box center [447, 73] width 5 height 5
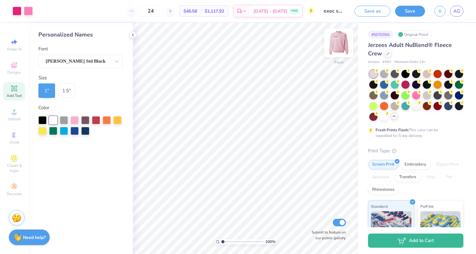
click at [340, 45] on img at bounding box center [338, 42] width 25 height 25
type input "6.01"
type input "2.73"
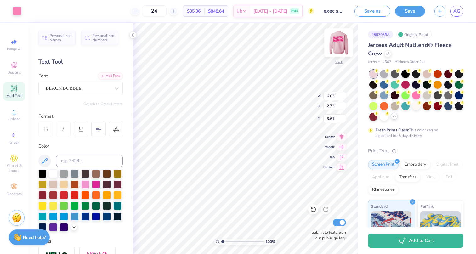
type input "3.00"
click at [15, 92] on icon at bounding box center [14, 89] width 8 height 8
click at [81, 91] on div "Super Dream" at bounding box center [78, 88] width 66 height 10
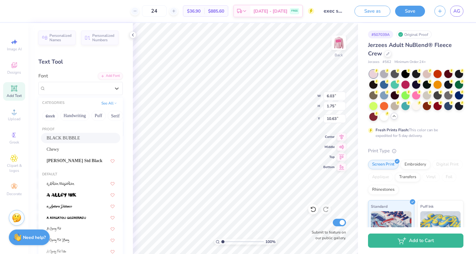
click at [82, 135] on div "BLACK BUBBLE" at bounding box center [80, 138] width 79 height 10
type input "7.51"
type input "2.27"
type input "10.36"
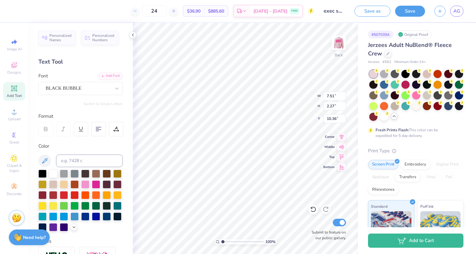
type textarea "exec"
click at [18, 12] on div at bounding box center [17, 10] width 9 height 9
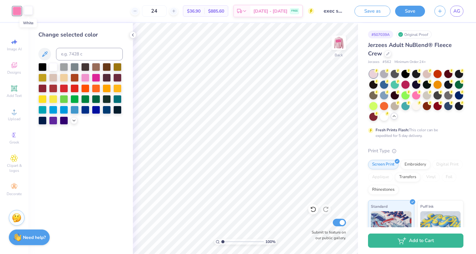
click at [27, 12] on div at bounding box center [28, 10] width 9 height 9
click at [77, 56] on input at bounding box center [89, 54] width 67 height 13
type input "211"
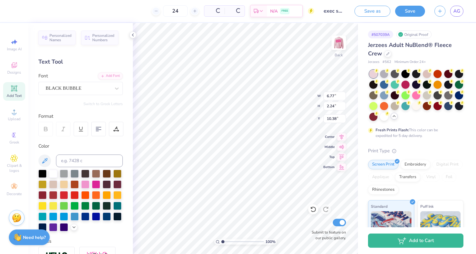
type input "6.72"
type textarea "e"
type input "6.06"
type textarea "x"
type input "5.67"
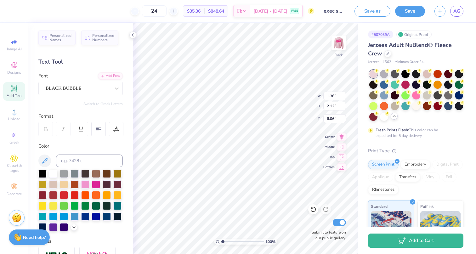
type textarea "C"
type input "5.67"
type input "5.51"
type input "2.25"
type input "5.99"
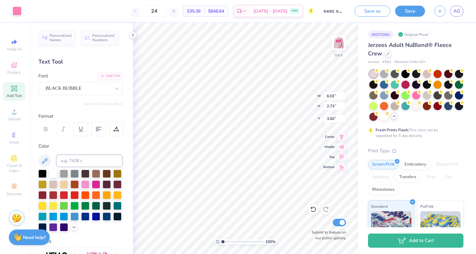
type input "5.92"
type input "2.68"
type input "5.68"
type input "3.27"
